Goal: Task Accomplishment & Management: Use online tool/utility

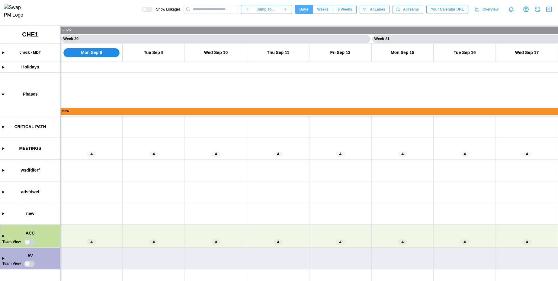
scroll to position [0, 5909]
click at [203, 13] on input "text" at bounding box center [211, 9] width 54 height 9
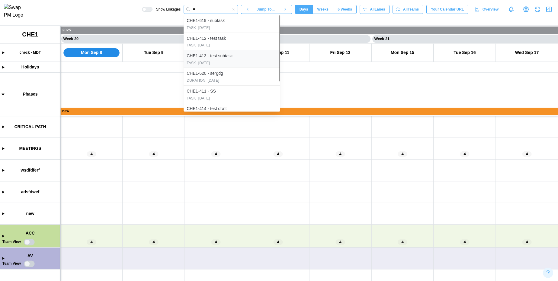
type input "*"
click at [220, 60] on div "CHE1-413 - test subtask" at bounding box center [232, 56] width 91 height 8
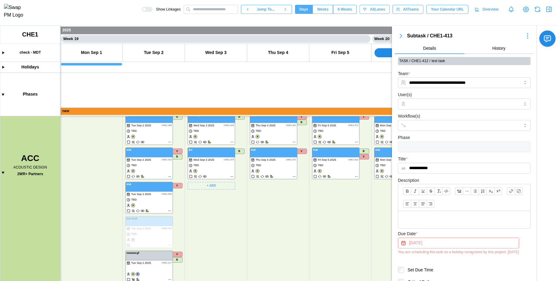
scroll to position [285, 0]
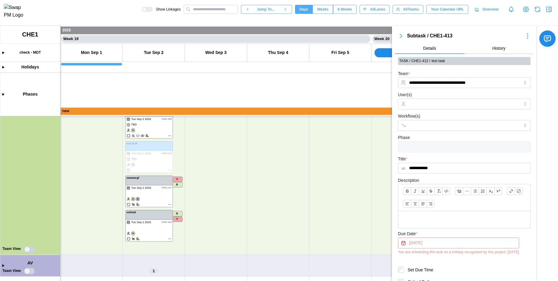
click at [402, 40] on div "Subtask / CHE1-413 Details History" at bounding box center [464, 43] width 139 height 22
click at [401, 37] on icon "button" at bounding box center [401, 36] width 2 height 4
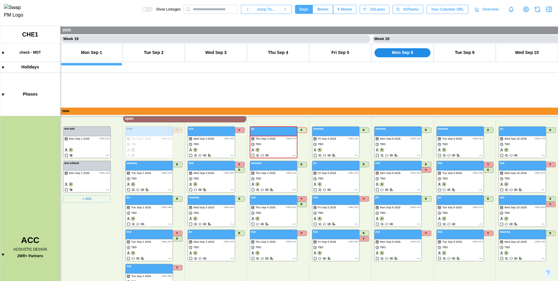
scroll to position [123, 0]
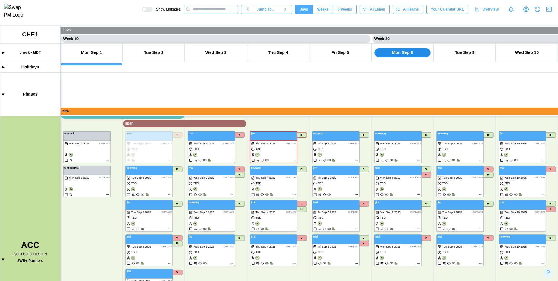
click at [202, 12] on input "text" at bounding box center [211, 9] width 54 height 9
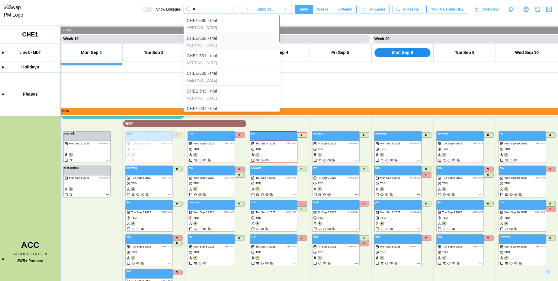
type input "*"
click at [212, 38] on div "CHE1-560 - trial" at bounding box center [202, 38] width 30 height 7
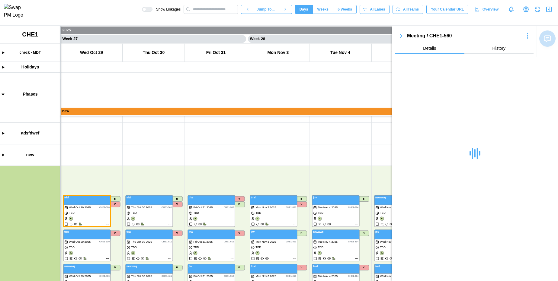
scroll to position [104, 0]
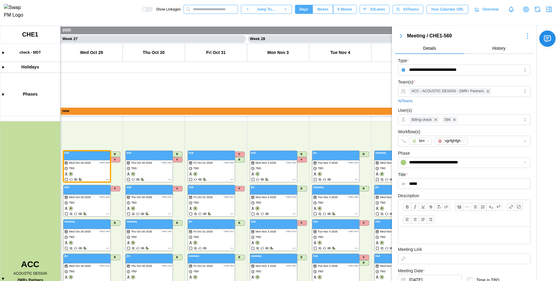
click at [206, 9] on input "text" at bounding box center [211, 9] width 54 height 9
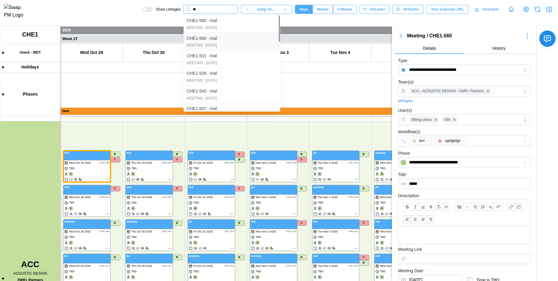
type input "**"
click at [202, 48] on div "MEETING [DATE]" at bounding box center [232, 46] width 91 height 6
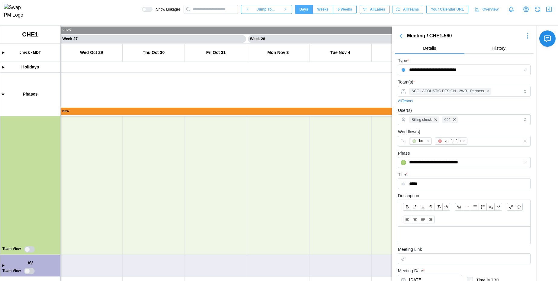
scroll to position [62, 0]
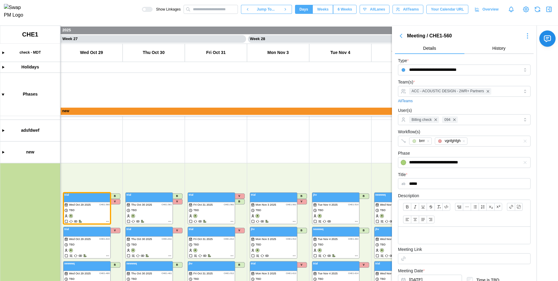
click at [553, 9] on div "Show Linkages Jump To... Days Weeks 6 Weeks days All Lanes All Teams Your Calen…" at bounding box center [350, 9] width 416 height 10
click at [552, 12] on icon "button" at bounding box center [548, 9] width 7 height 7
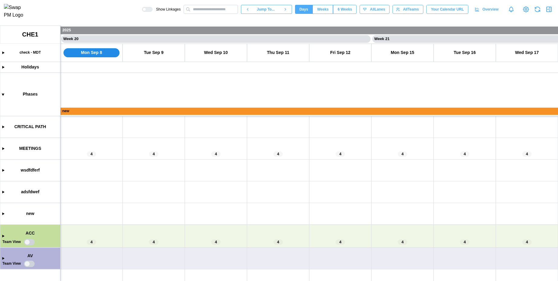
scroll to position [0, 5909]
click at [3, 171] on canvas at bounding box center [279, 154] width 558 height 256
click at [2, 236] on canvas at bounding box center [279, 154] width 558 height 256
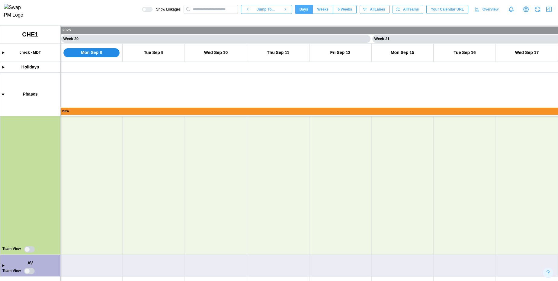
scroll to position [225, 0]
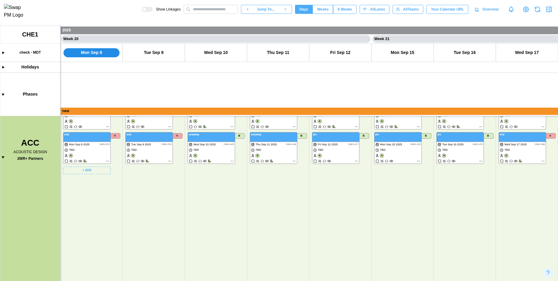
click at [82, 168] on canvas at bounding box center [279, 154] width 558 height 256
click at [82, 181] on div "Create Task" at bounding box center [91, 183] width 30 height 5
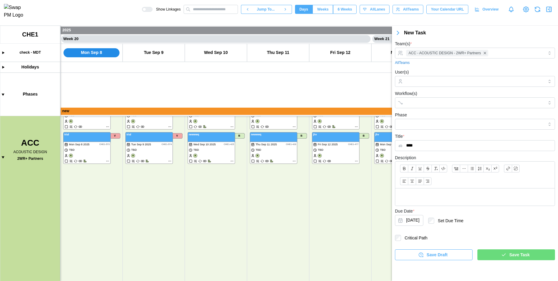
type input "****"
click at [520, 259] on span "Save Task" at bounding box center [519, 255] width 20 height 10
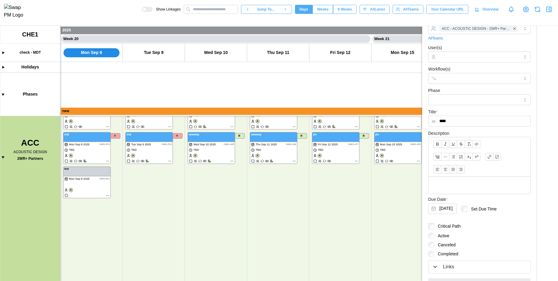
scroll to position [0, 0]
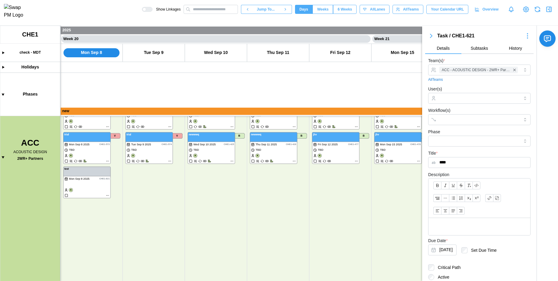
click at [428, 33] on icon "button" at bounding box center [431, 35] width 7 height 7
